Goal: Task Accomplishment & Management: Manage account settings

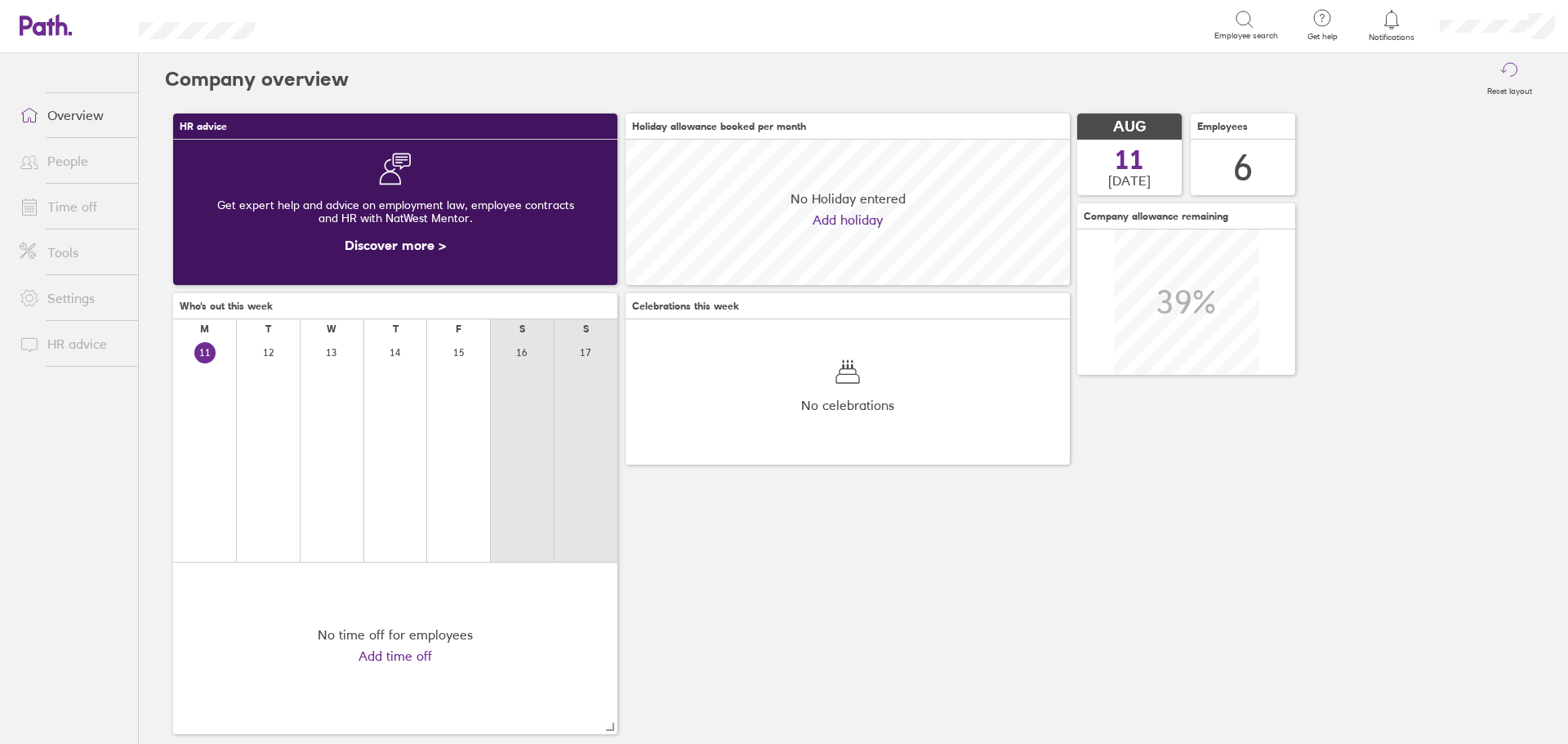
scroll to position [146, 445]
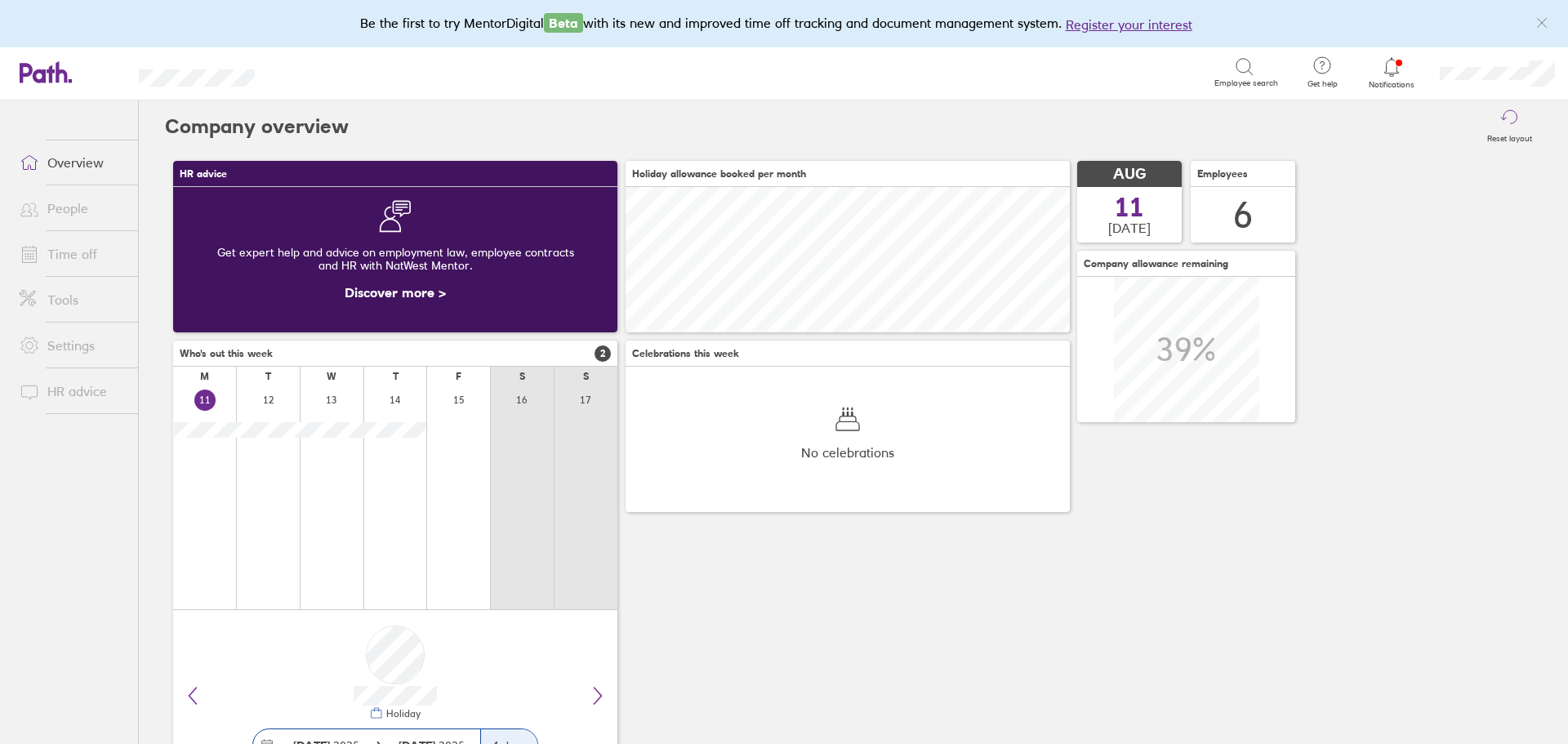
click at [1386, 84] on span "Notifications" at bounding box center [1392, 84] width 53 height 10
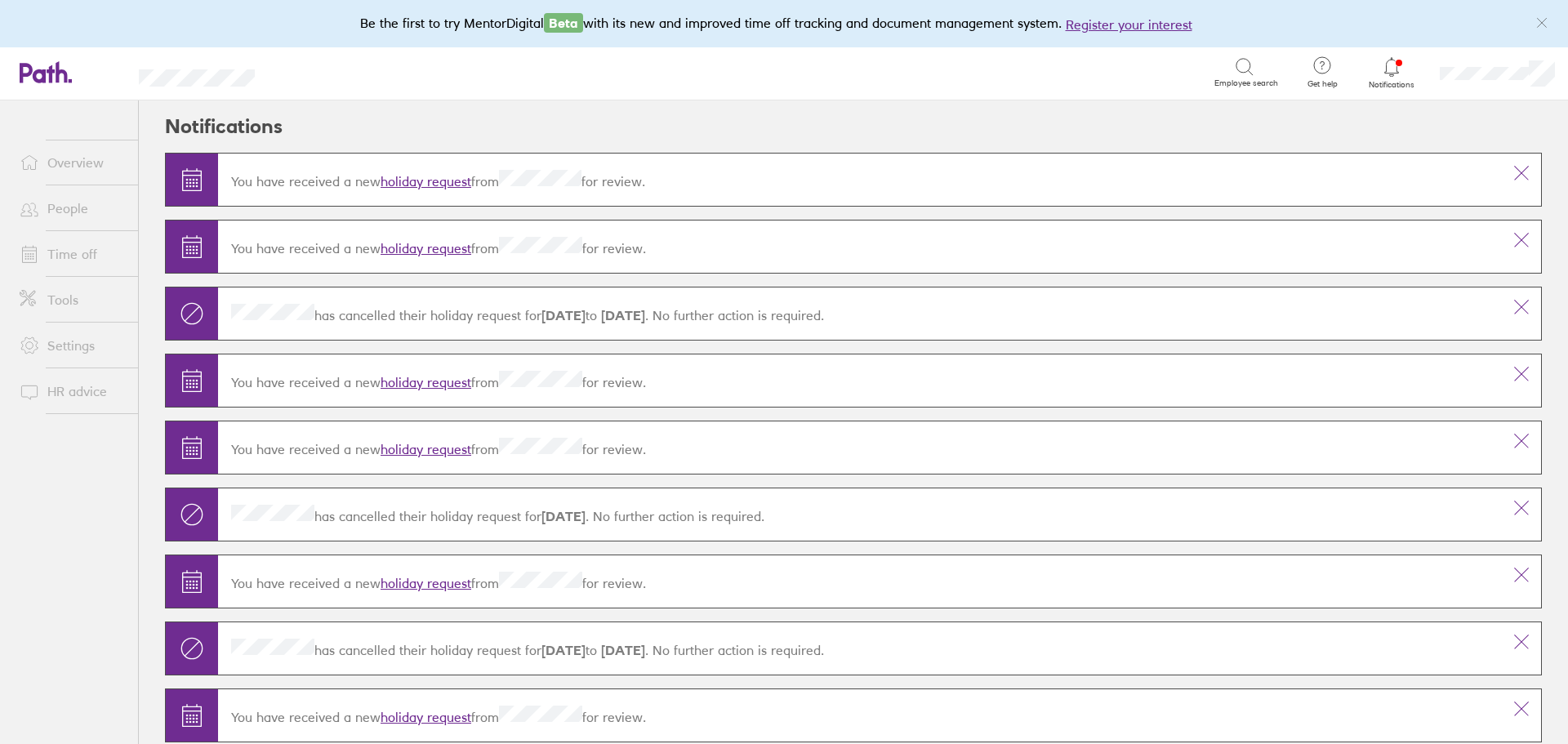
click at [420, 175] on link "holiday request" at bounding box center [426, 182] width 91 height 16
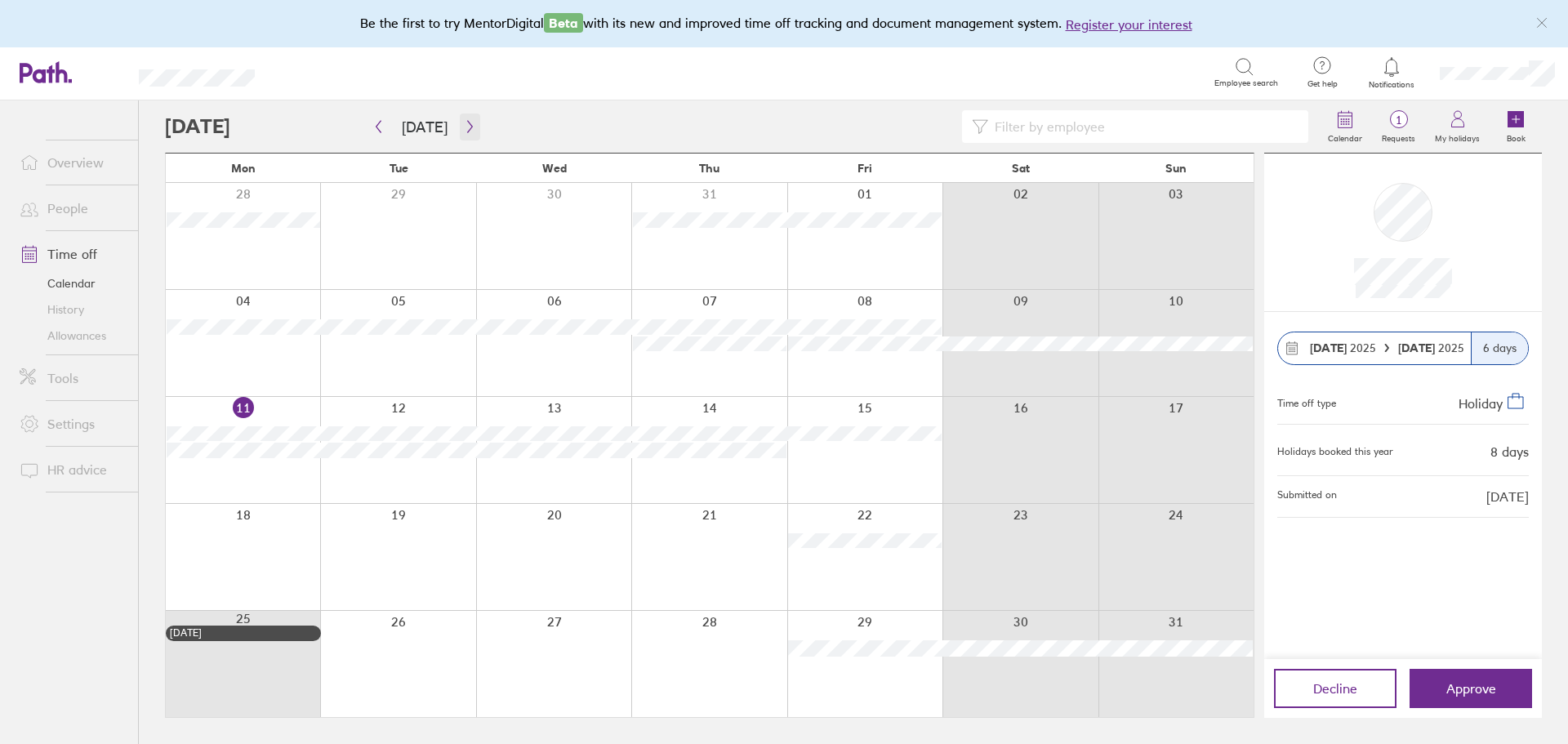
click at [464, 121] on icon "button" at bounding box center [470, 127] width 13 height 13
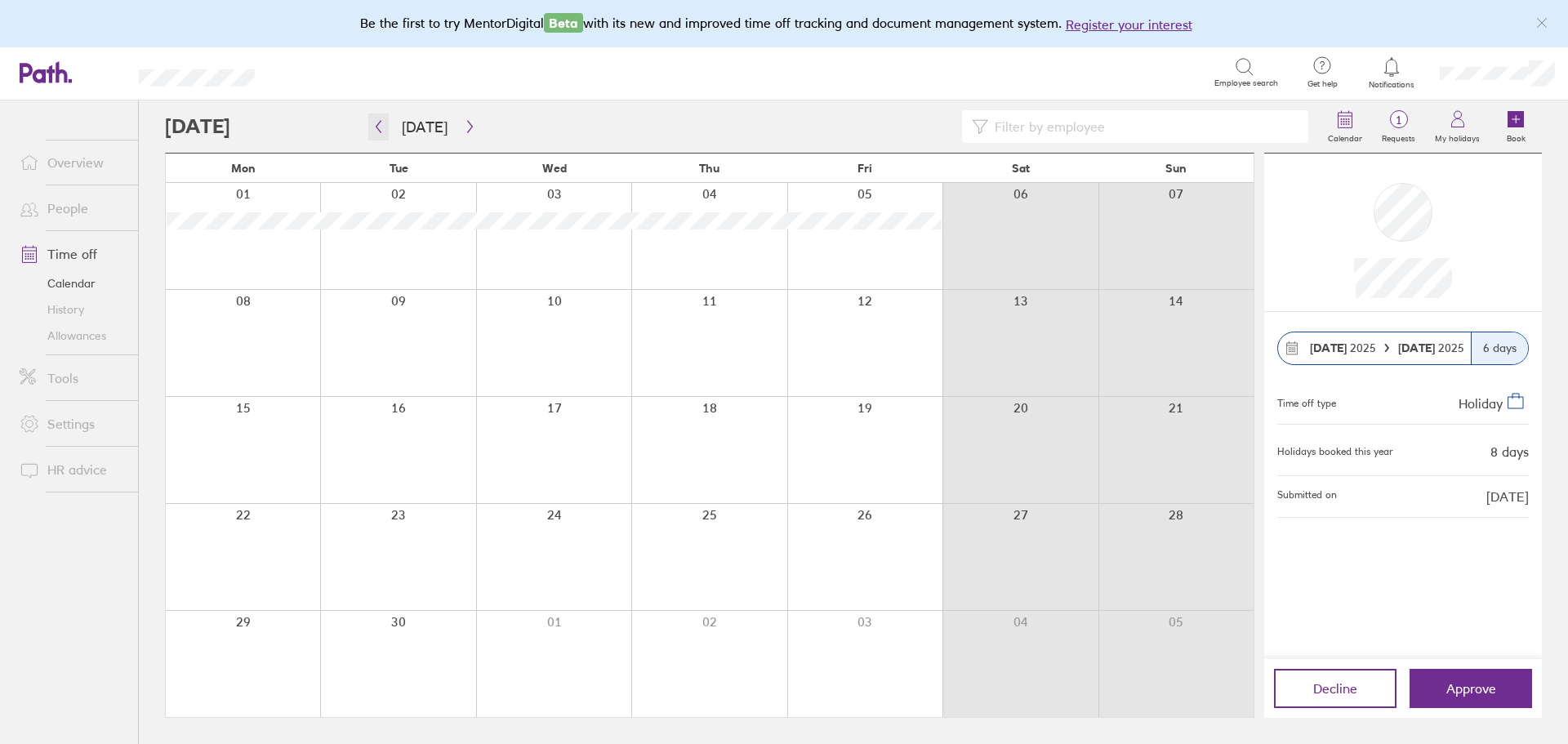
click at [383, 124] on icon "button" at bounding box center [379, 127] width 13 height 13
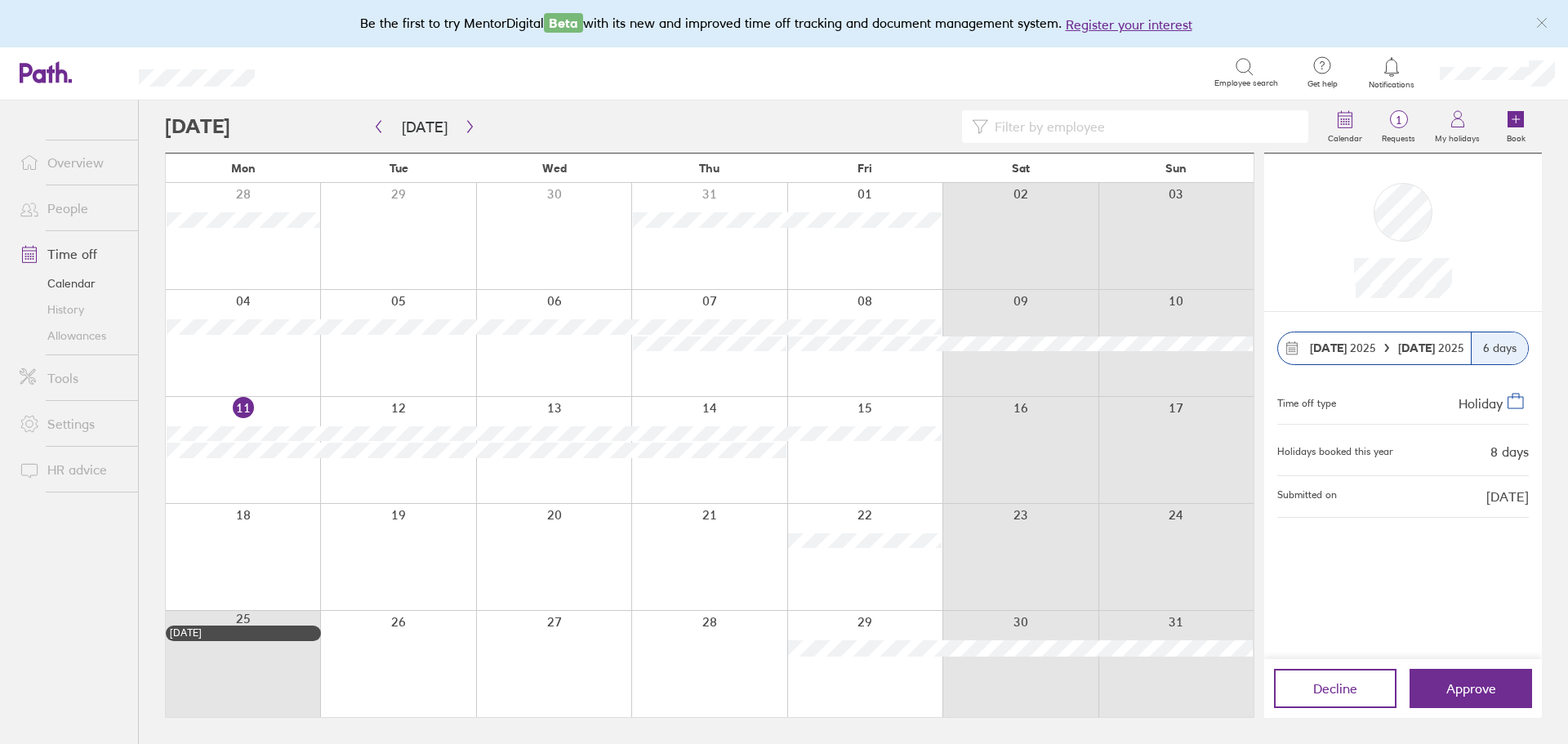
click at [1464, 690] on span "Approve" at bounding box center [1471, 688] width 49 height 14
